Goal: Task Accomplishment & Management: Manage account settings

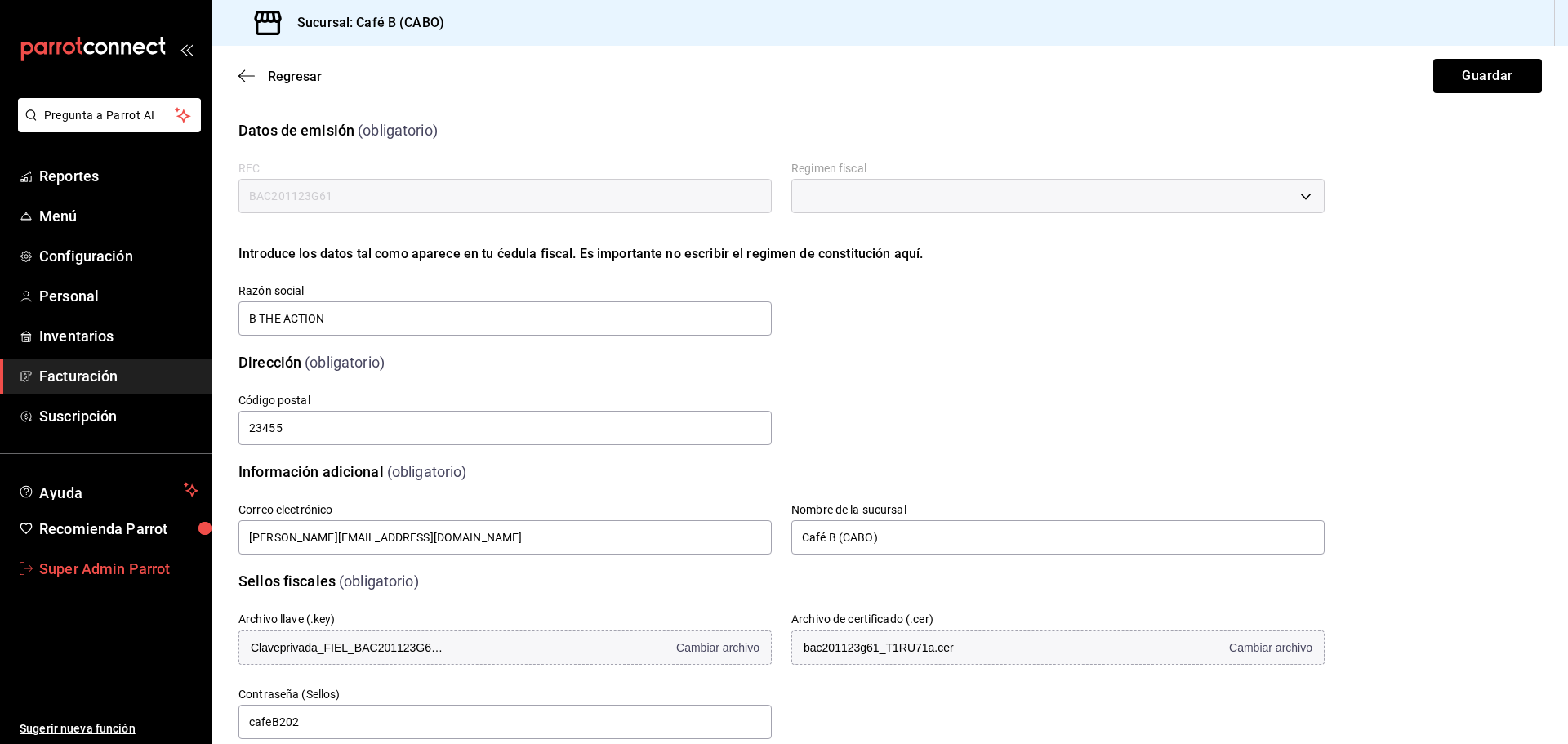
click at [98, 581] on link "Super Admin Parrot" at bounding box center [105, 569] width 211 height 35
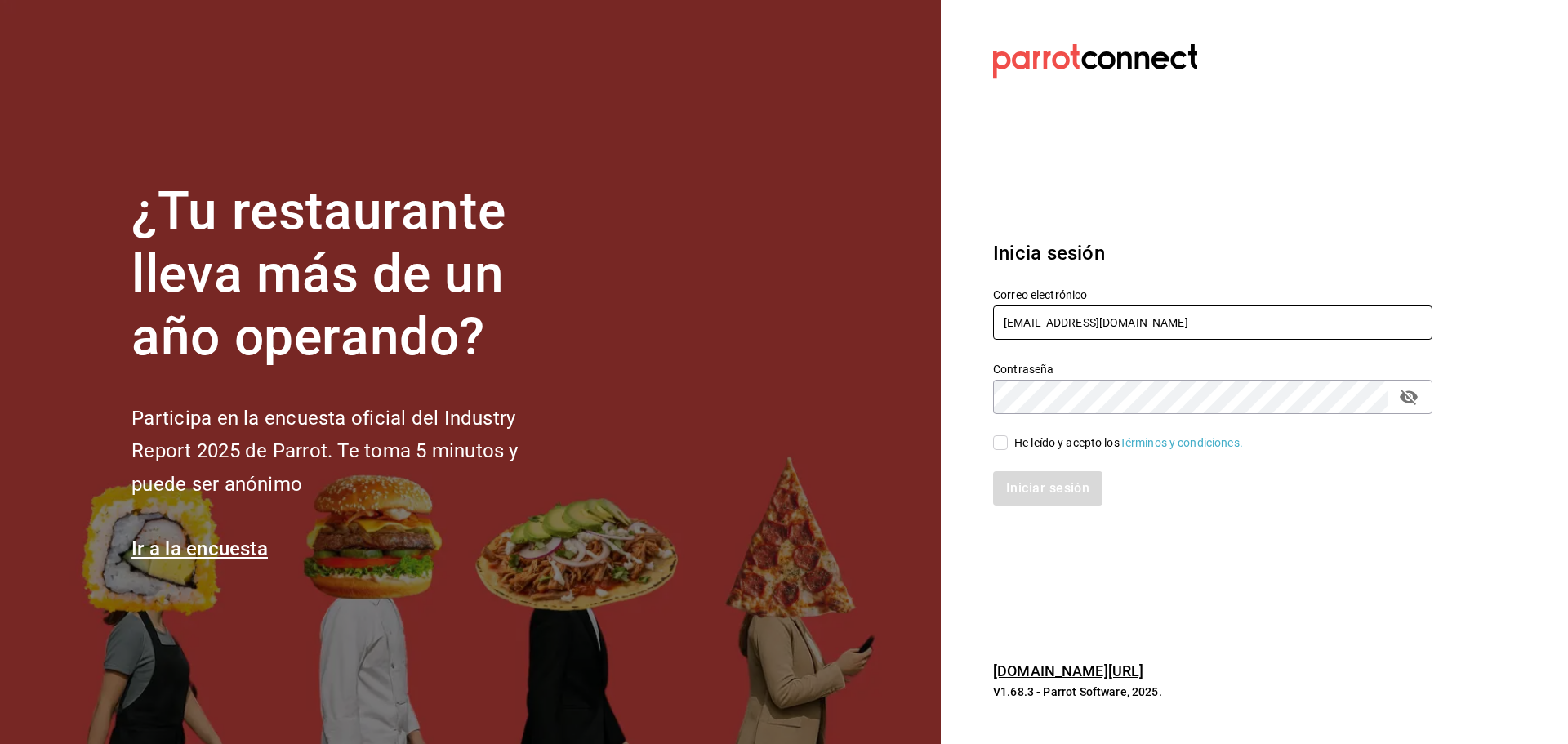
click at [1096, 306] on input "cafeb@cabo.com" at bounding box center [1213, 322] width 439 height 35
click at [1129, 324] on input "cafeb@cabo.com" at bounding box center [1213, 322] width 439 height 35
type input "mahanafoods@vasconcelos.com"
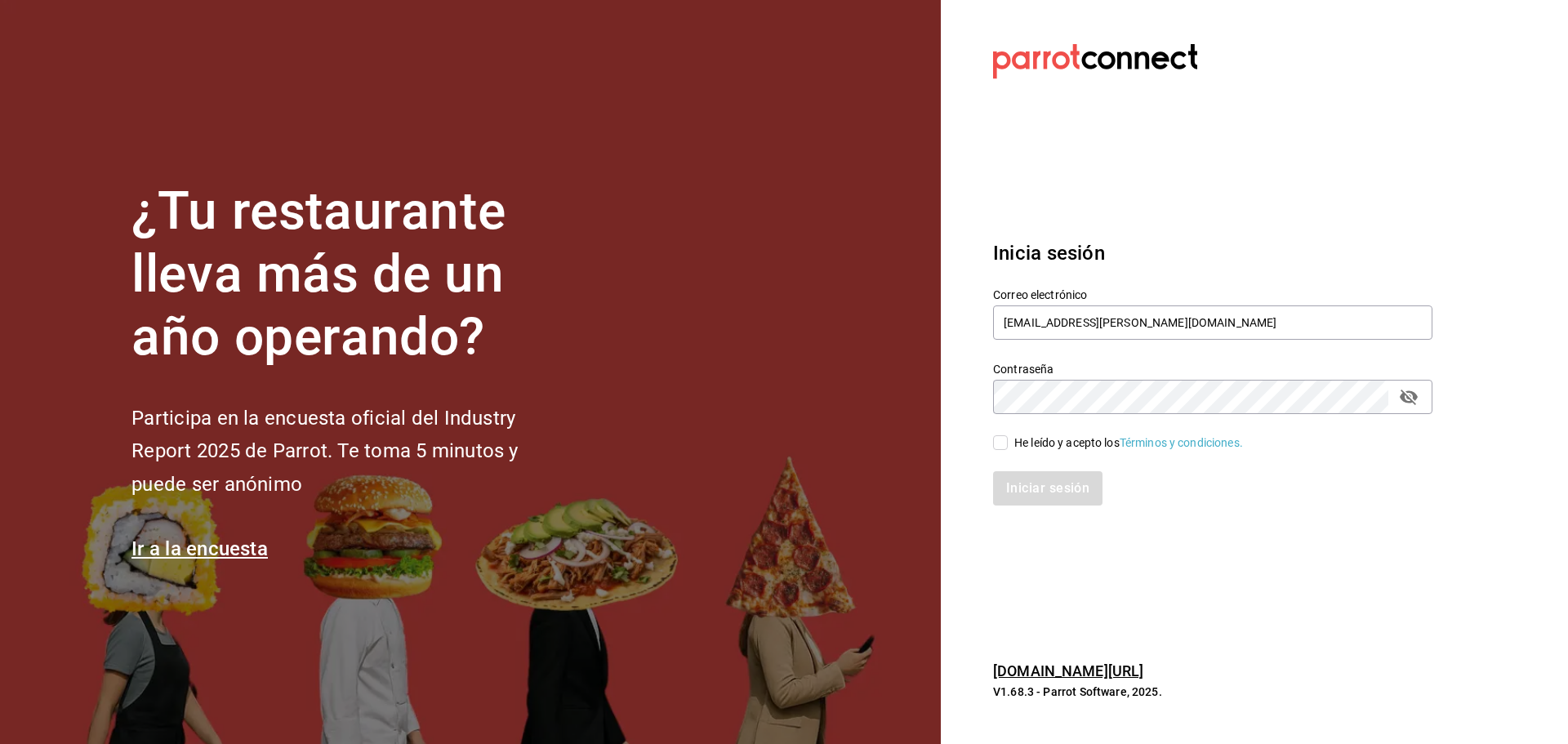
click at [1028, 448] on div "He leído y acepto los Términos y condiciones." at bounding box center [1129, 443] width 229 height 17
click at [1008, 448] on input "He leído y acepto los Términos y condiciones." at bounding box center [1000, 442] width 14 height 14
checkbox input "true"
click at [1036, 498] on button "Iniciar sesión" at bounding box center [1049, 488] width 111 height 35
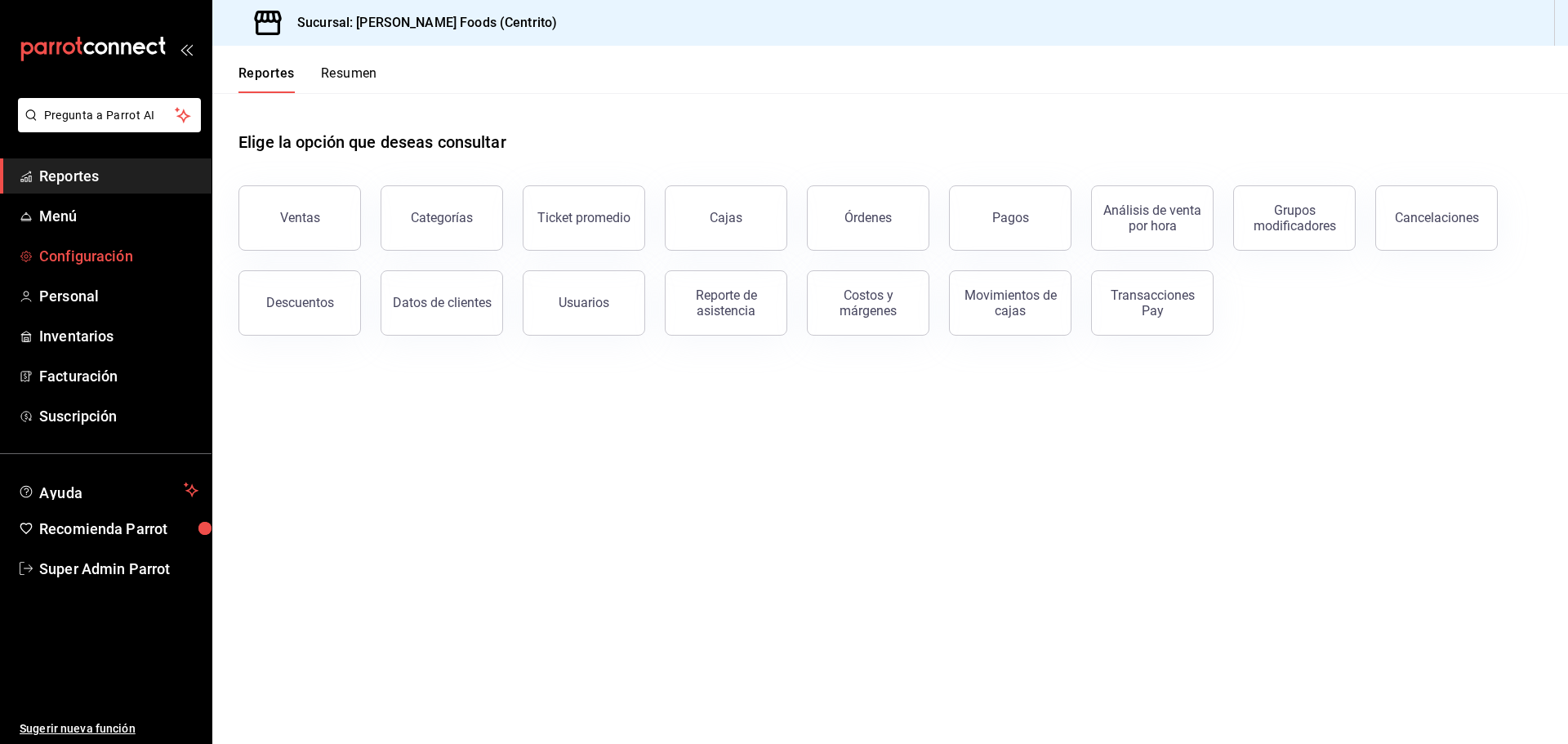
click at [122, 264] on span "Configuración" at bounding box center [119, 256] width 159 height 22
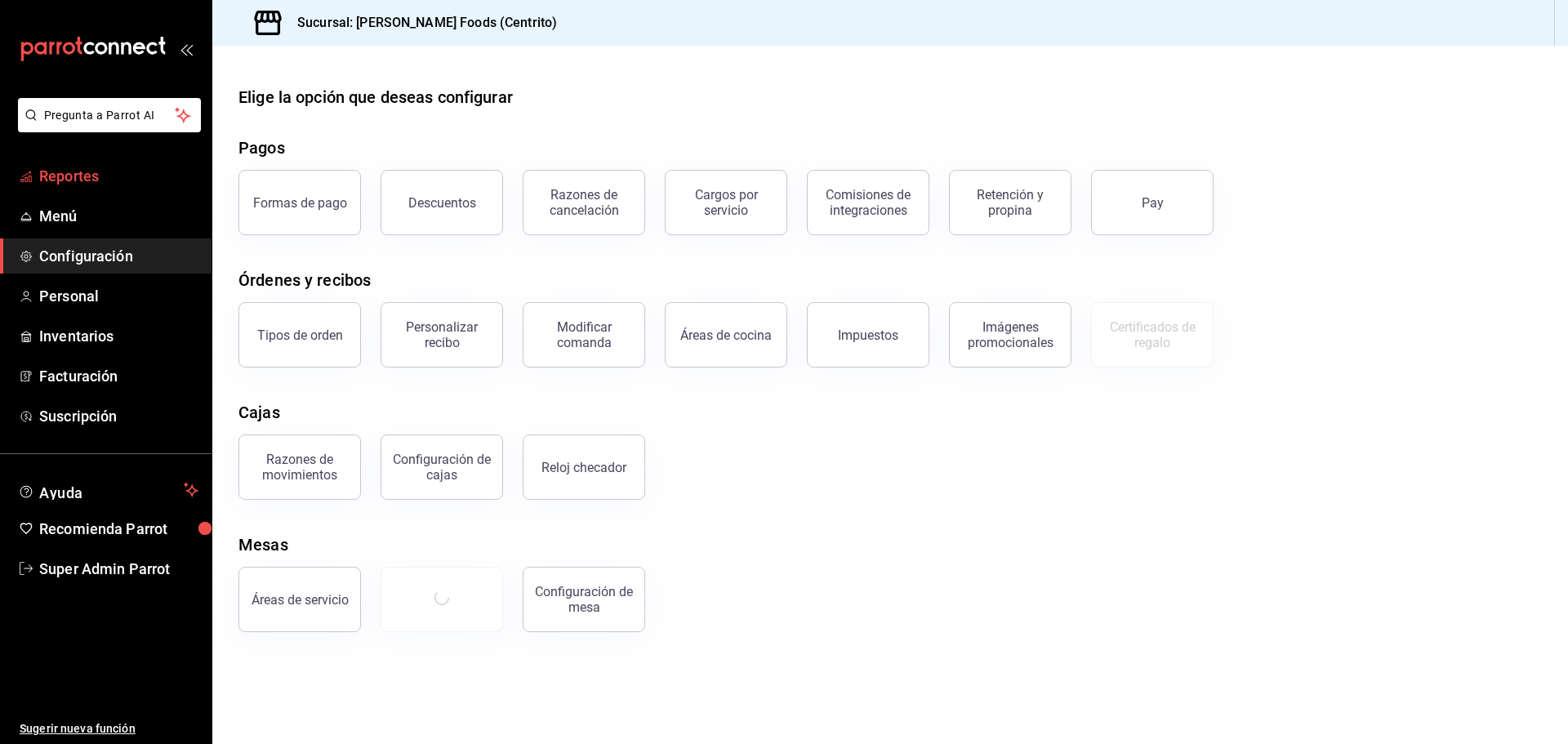
click at [142, 186] on span "Reportes" at bounding box center [119, 176] width 159 height 22
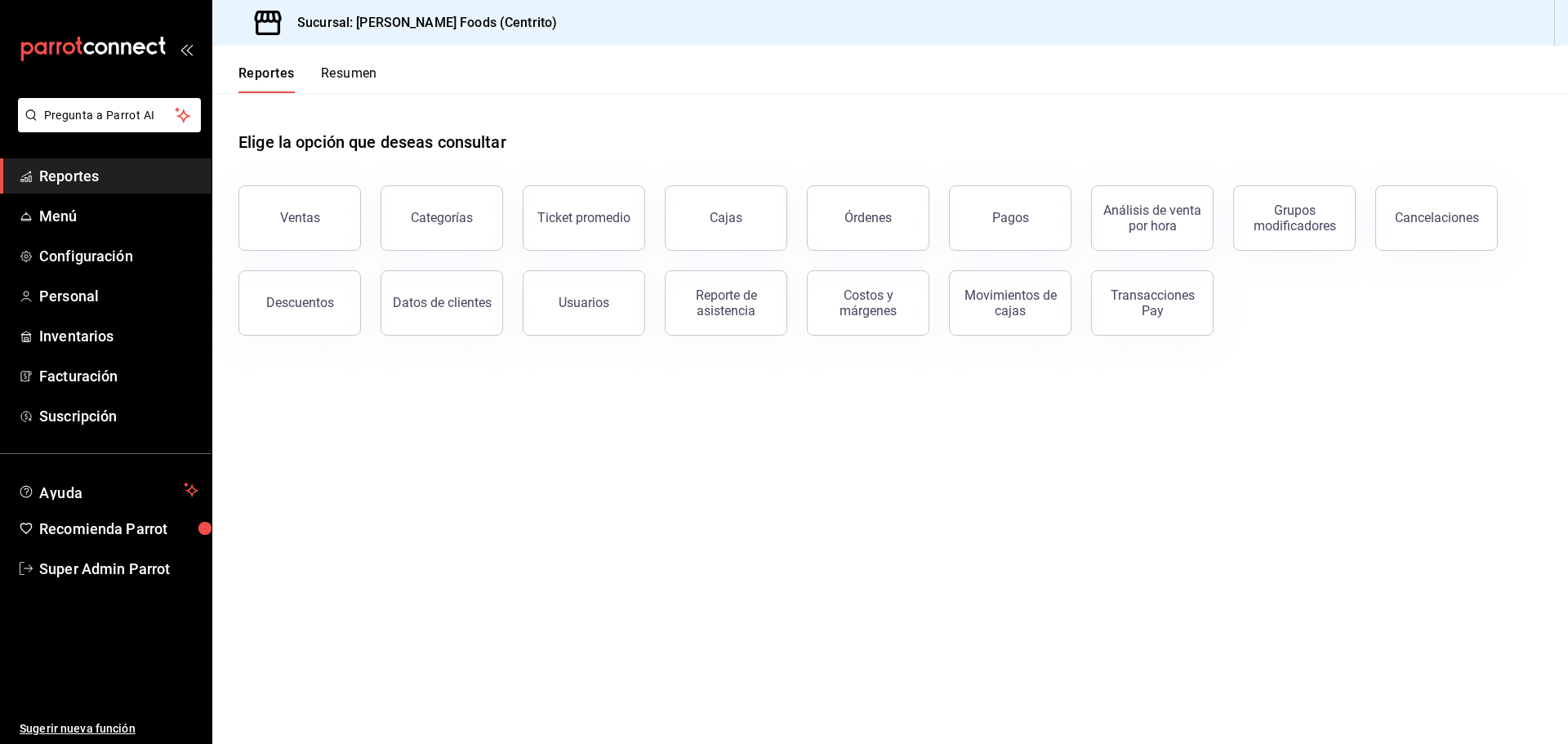
drag, startPoint x: 795, startPoint y: 208, endPoint x: 820, endPoint y: 216, distance: 26.2
click at [797, 208] on div "Órdenes" at bounding box center [858, 208] width 142 height 85
click at [842, 210] on button "Órdenes" at bounding box center [869, 218] width 123 height 66
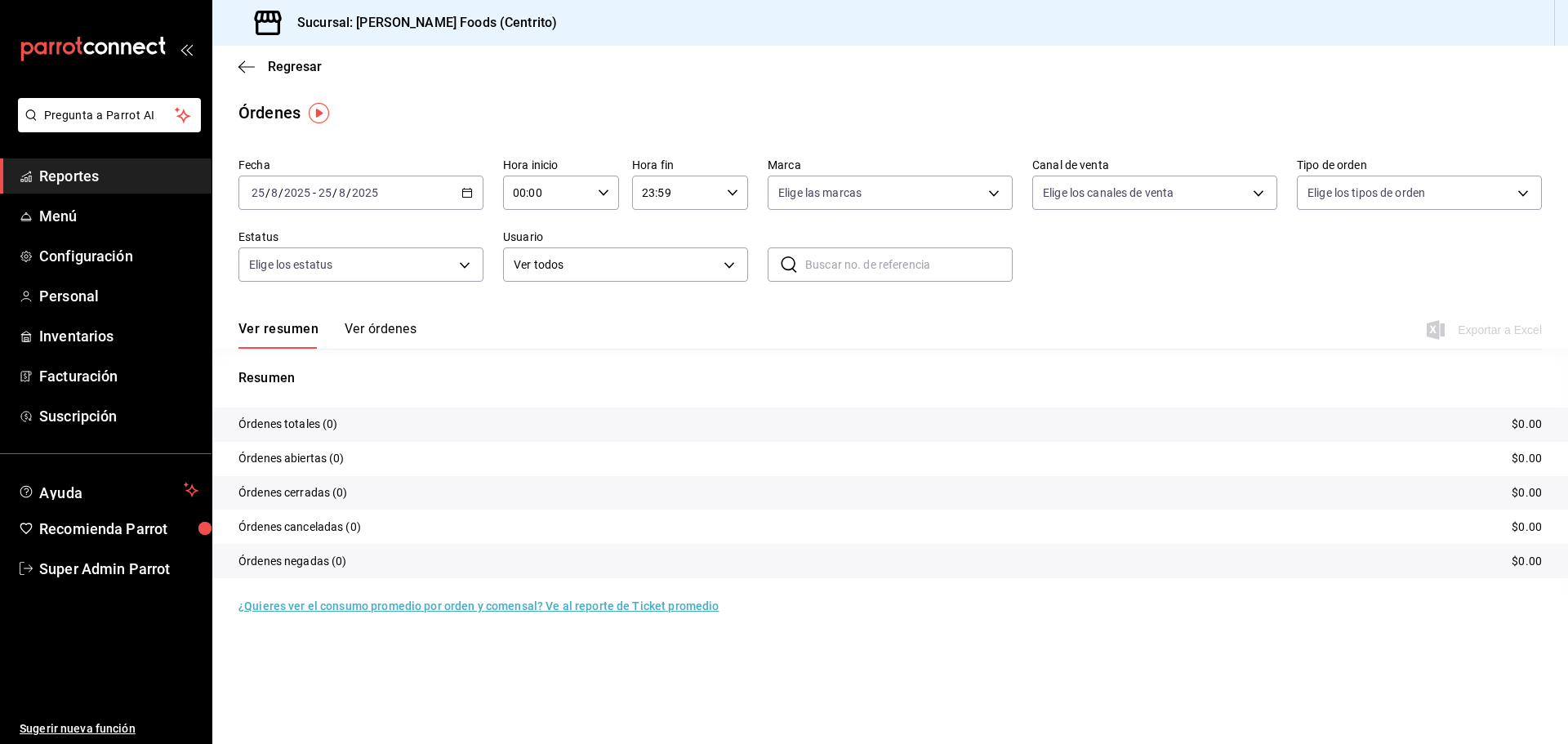
click at [396, 326] on button "Ver órdenes" at bounding box center [380, 334] width 72 height 28
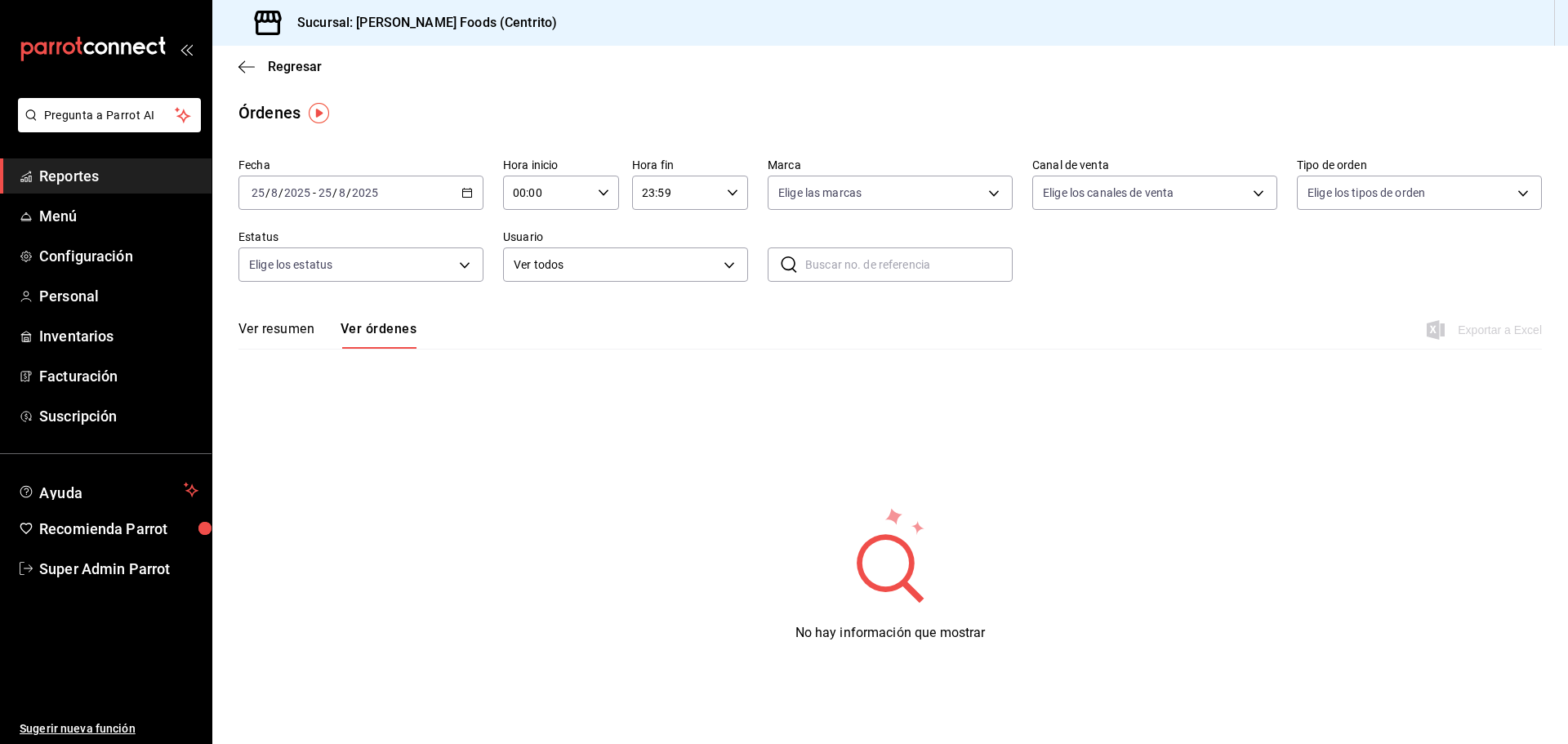
click at [454, 194] on div "[DATE] [DATE] - [DATE] [DATE]" at bounding box center [360, 193] width 245 height 35
click at [347, 239] on span "Hoy" at bounding box center [316, 242] width 126 height 17
